Goal: Complete application form

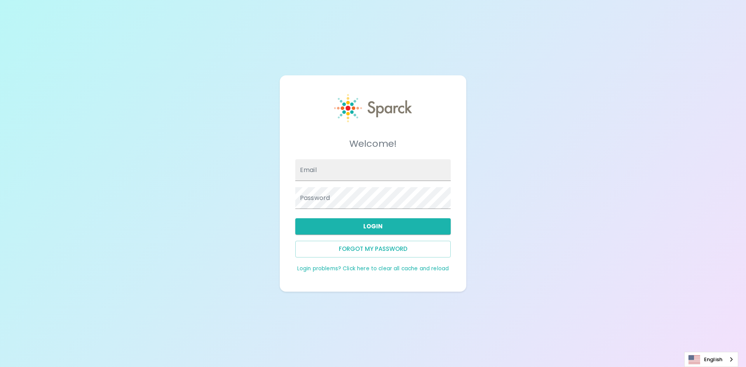
click at [381, 166] on input "Email" at bounding box center [372, 170] width 155 height 22
type input "[EMAIL_ADDRESS][DOMAIN_NAME]"
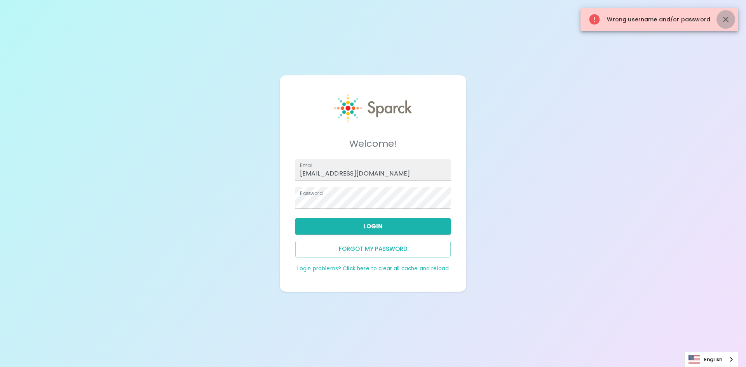
click at [721, 15] on icon "button" at bounding box center [725, 19] width 9 height 9
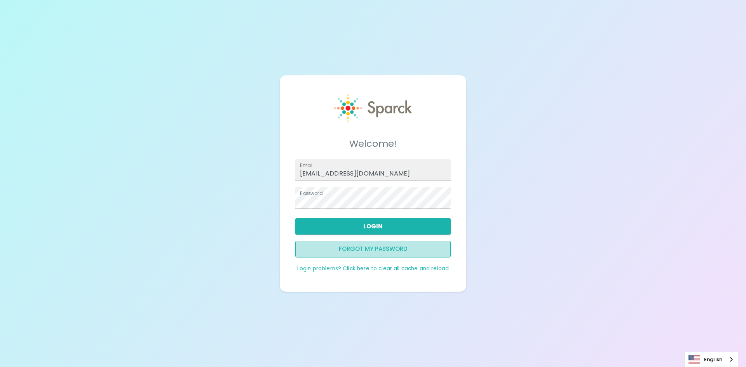
click at [337, 249] on button "Forgot my password" at bounding box center [372, 249] width 155 height 16
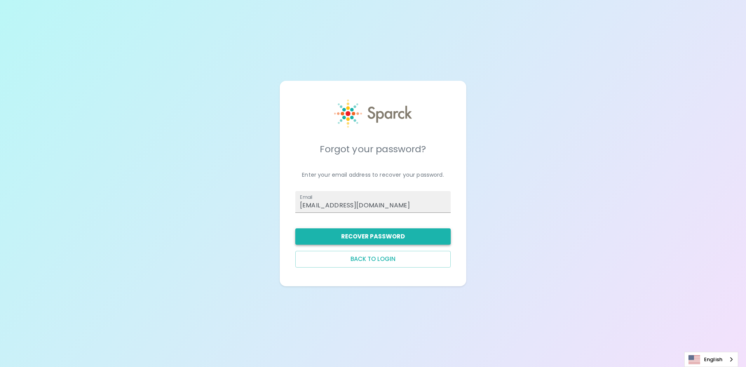
click at [407, 236] on button "Recover Password" at bounding box center [372, 236] width 155 height 16
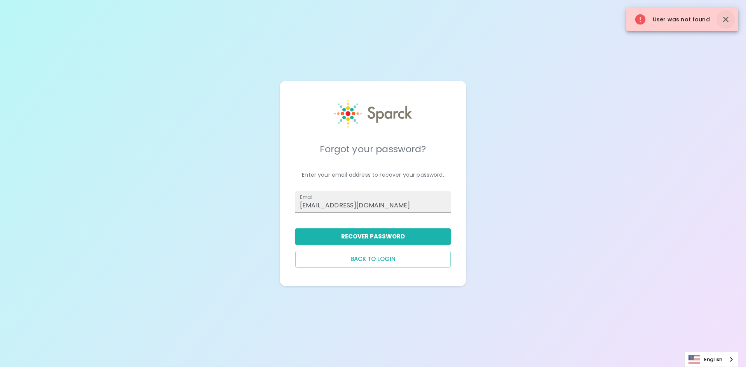
click at [723, 18] on icon "button" at bounding box center [725, 19] width 5 height 5
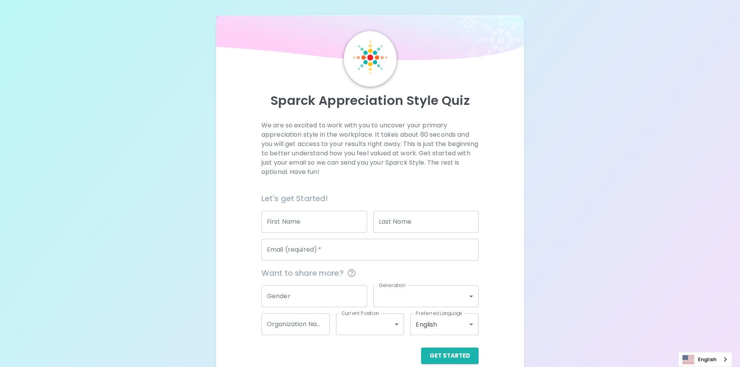
click at [295, 222] on input "First Name" at bounding box center [314, 222] width 106 height 22
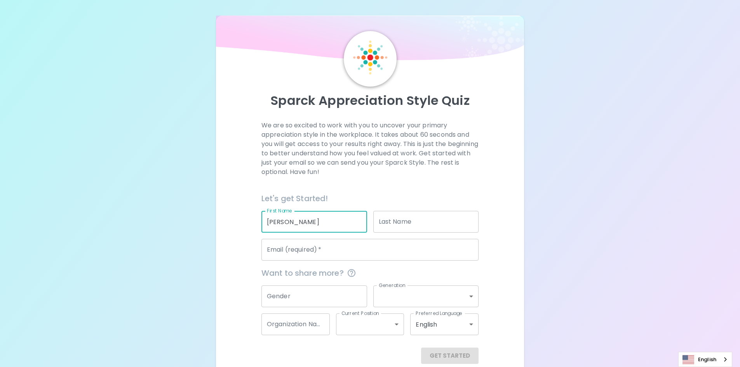
type input "Erin"
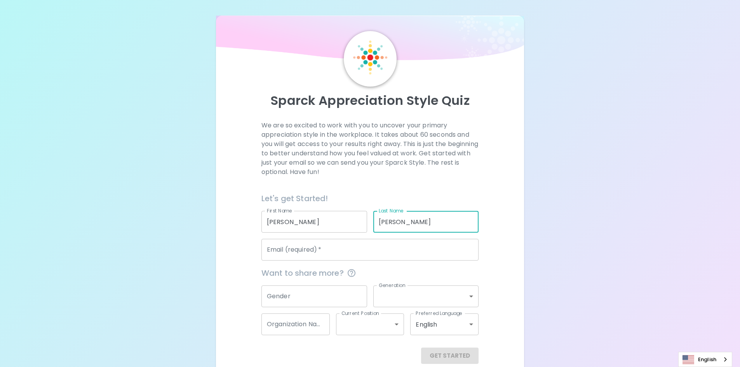
type input "Harper"
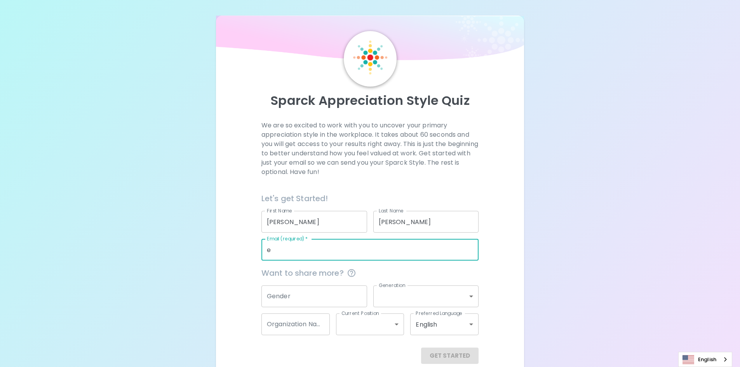
type input "[EMAIL_ADDRESS][DOMAIN_NAME]"
click at [308, 292] on input "Gender" at bounding box center [314, 296] width 106 height 22
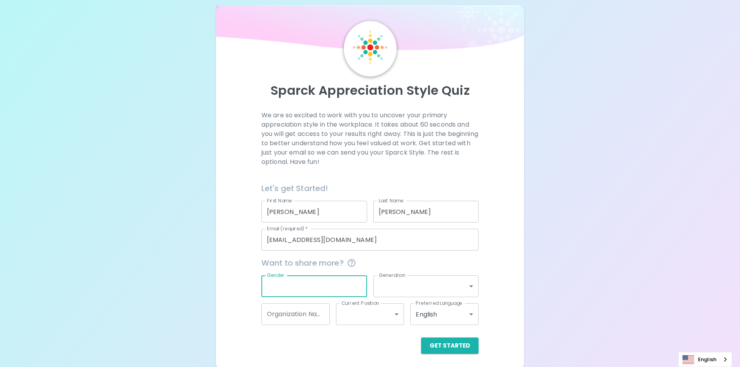
scroll to position [12, 0]
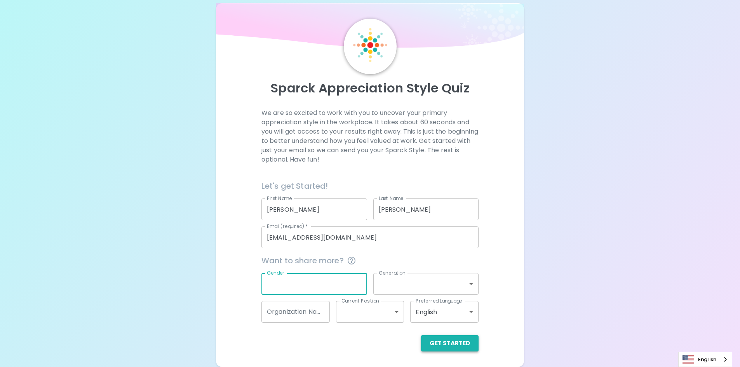
click at [456, 347] on button "Get Started" at bounding box center [449, 343] width 57 height 16
